Goal: Task Accomplishment & Management: Complete application form

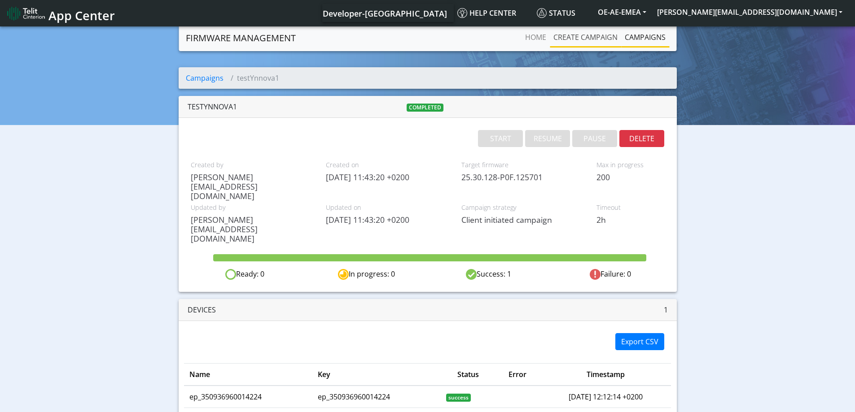
click at [597, 36] on link "Create campaign" at bounding box center [585, 37] width 71 height 18
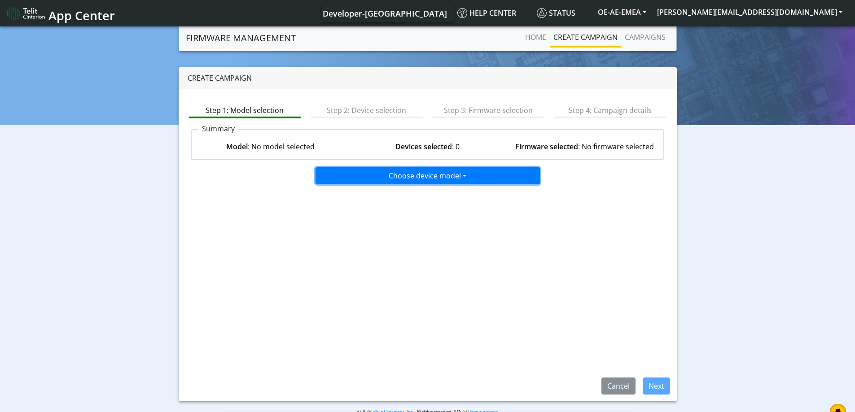
click at [381, 179] on button "Choose device model" at bounding box center [427, 175] width 224 height 17
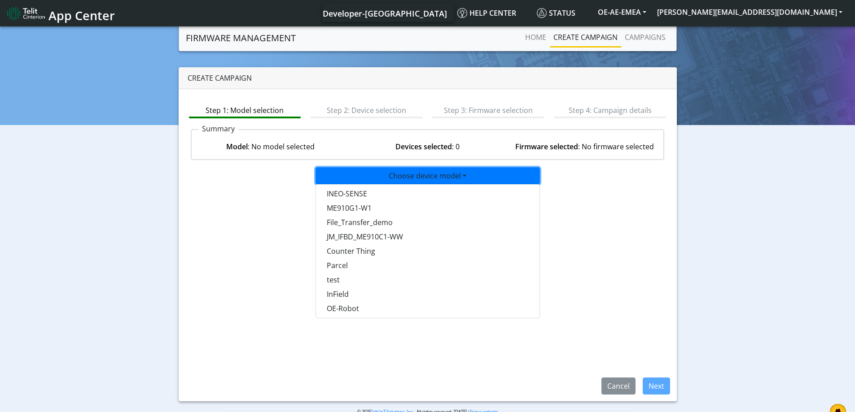
scroll to position [583, 0]
click at [328, 262] on button "test" at bounding box center [428, 258] width 224 height 14
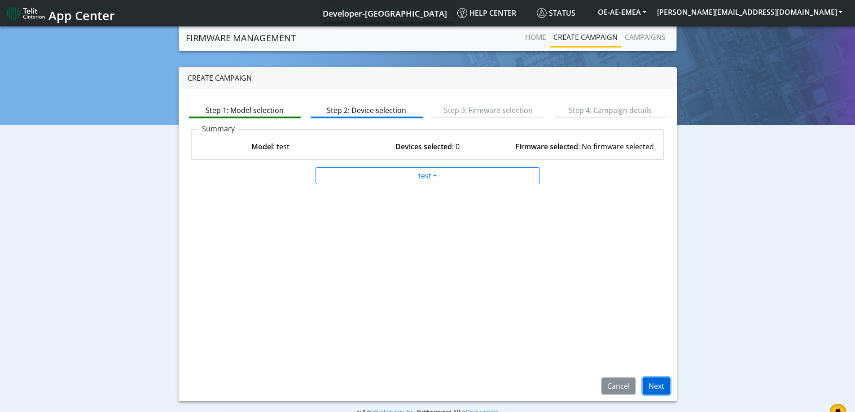
click at [664, 389] on button "Next" at bounding box center [656, 386] width 27 height 17
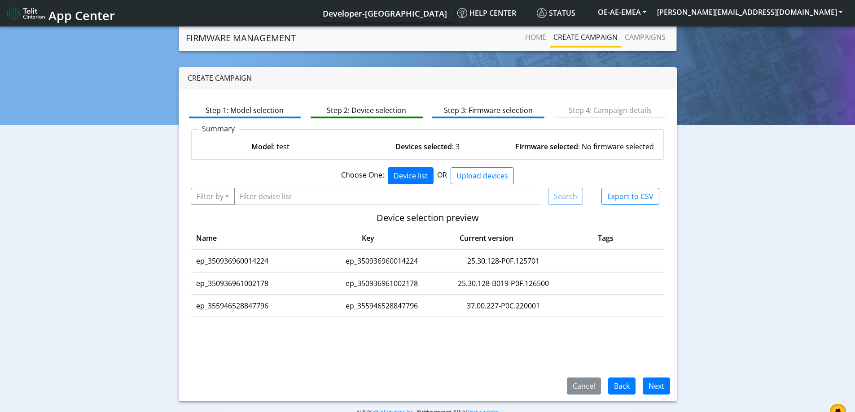
click at [267, 261] on td "ep_350936960014224" at bounding box center [254, 261] width 127 height 22
drag, startPoint x: 273, startPoint y: 262, endPoint x: 197, endPoint y: 264, distance: 76.8
click at [197, 264] on td "ep_350936960014224" at bounding box center [254, 261] width 127 height 22
copy td "ep_350936960014224"
click at [229, 200] on button "Filter by" at bounding box center [213, 196] width 44 height 17
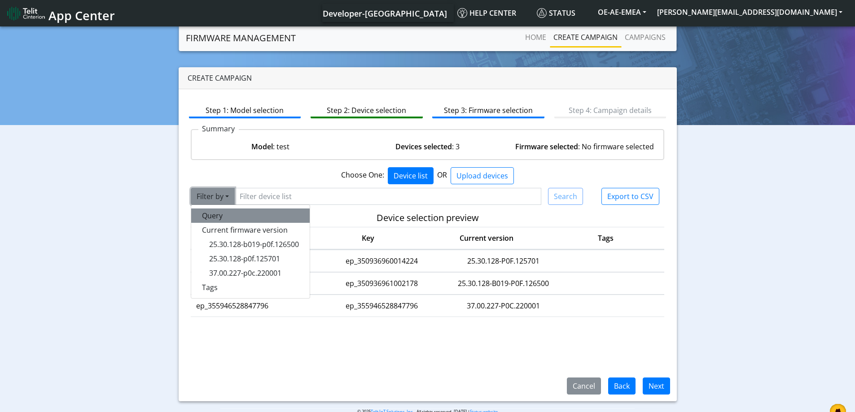
click at [219, 218] on button "Query" at bounding box center [250, 216] width 118 height 14
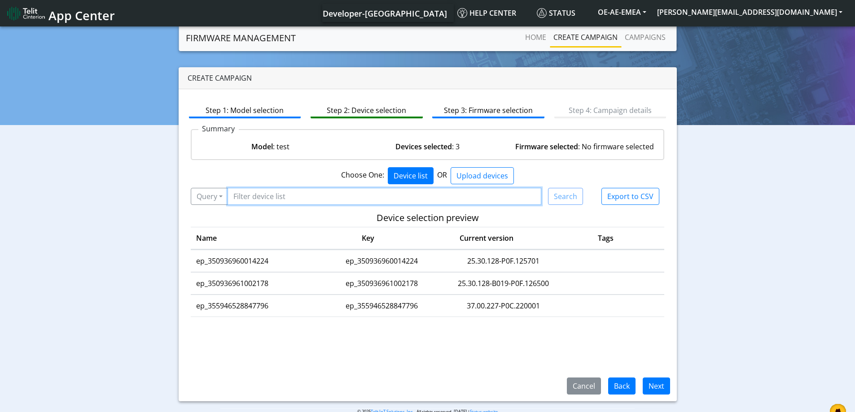
click at [302, 193] on input "Filter device list" at bounding box center [385, 196] width 314 height 17
paste input "ep_350936960014224"
type input "ep_350936960014224"
click at [565, 194] on button "Search" at bounding box center [565, 196] width 35 height 17
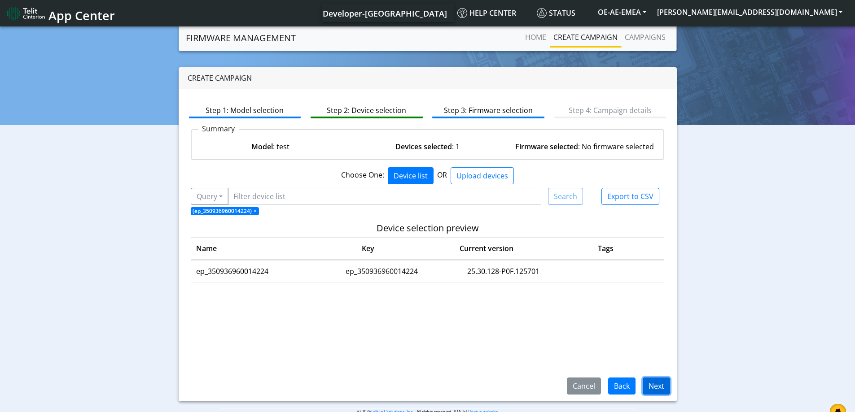
click at [661, 385] on button "Next" at bounding box center [656, 386] width 27 height 17
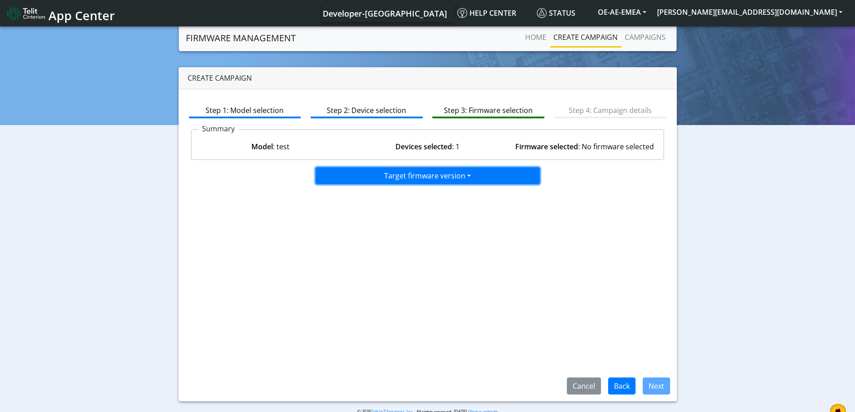
click at [401, 177] on button "Target firmware version" at bounding box center [427, 175] width 224 height 17
click at [415, 192] on button "25.30.128-B009-M0F.103007" at bounding box center [428, 195] width 224 height 14
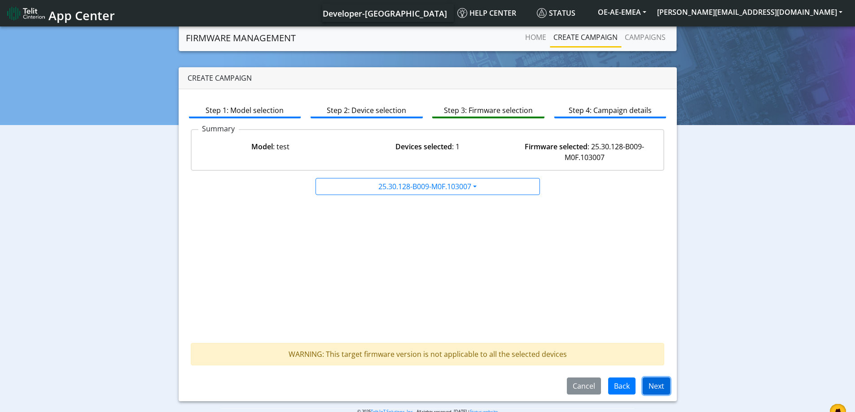
click at [661, 391] on button "Next" at bounding box center [656, 386] width 27 height 17
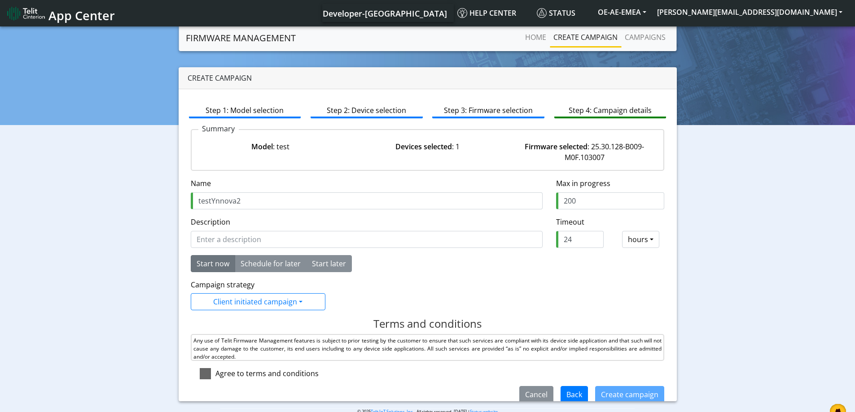
type input "testYnnova2"
click at [207, 378] on span at bounding box center [205, 373] width 11 height 11
click at [215, 374] on input "checkbox" at bounding box center [218, 371] width 6 height 6
checkbox input "true"
drag, startPoint x: 571, startPoint y: 241, endPoint x: 552, endPoint y: 241, distance: 18.8
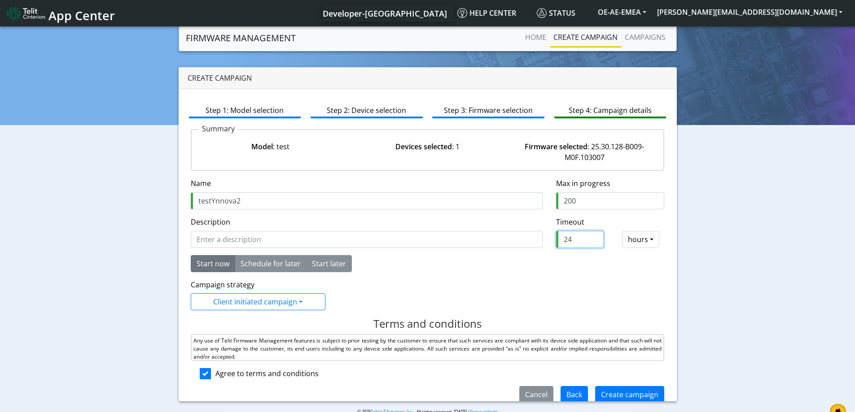
click at [556, 241] on input "24" at bounding box center [580, 239] width 48 height 17
type input "2"
click at [645, 392] on button "Create campaign" at bounding box center [629, 394] width 69 height 17
